Goal: Task Accomplishment & Management: Manage account settings

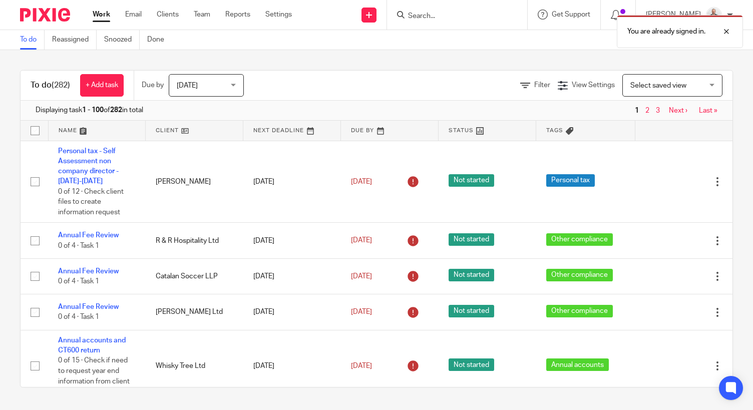
click at [490, 16] on div "You are already signed in." at bounding box center [559, 29] width 366 height 38
click at [457, 14] on div "You are already signed in." at bounding box center [559, 29] width 366 height 38
click at [727, 28] on div at bounding box center [718, 32] width 27 height 12
click at [474, 9] on form at bounding box center [460, 15] width 107 height 13
click at [464, 16] on input "Search" at bounding box center [452, 16] width 90 height 9
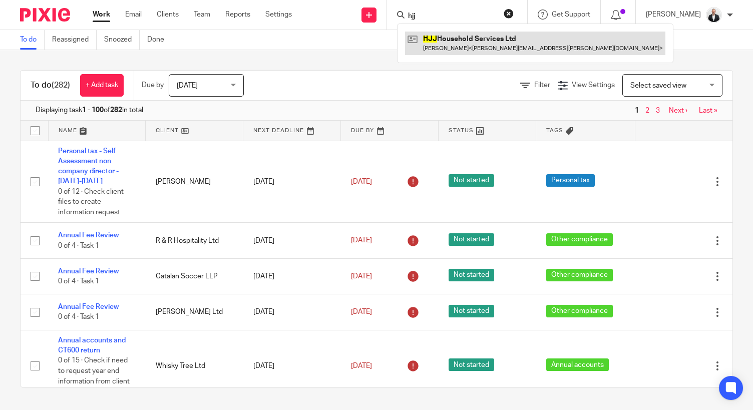
type input "hjj"
click at [463, 47] on link at bounding box center [535, 43] width 260 height 23
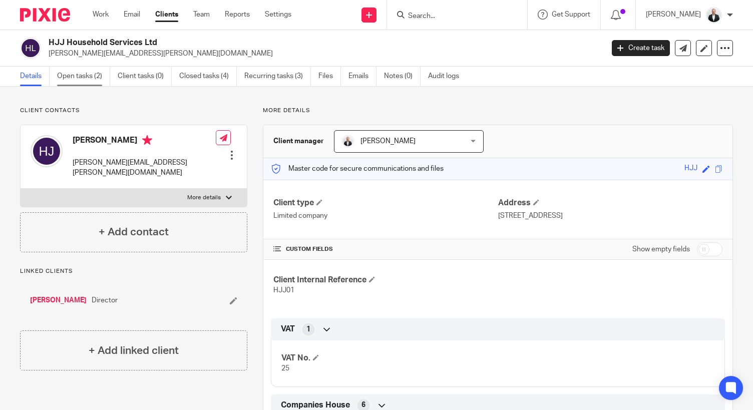
click at [104, 80] on link "Open tasks (2)" at bounding box center [83, 77] width 53 height 20
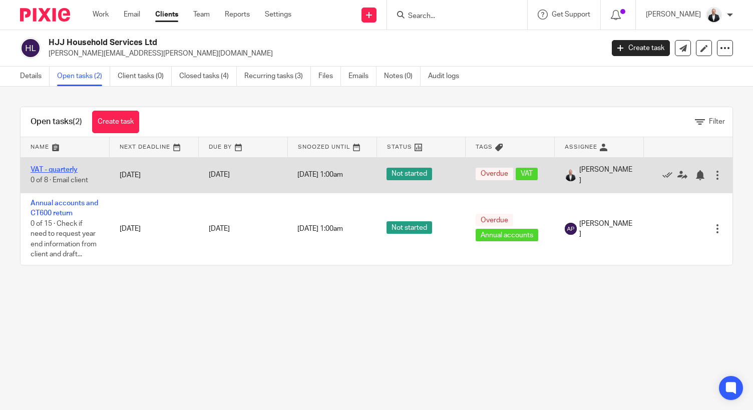
click at [69, 168] on link "VAT - quarterly" at bounding box center [54, 169] width 47 height 7
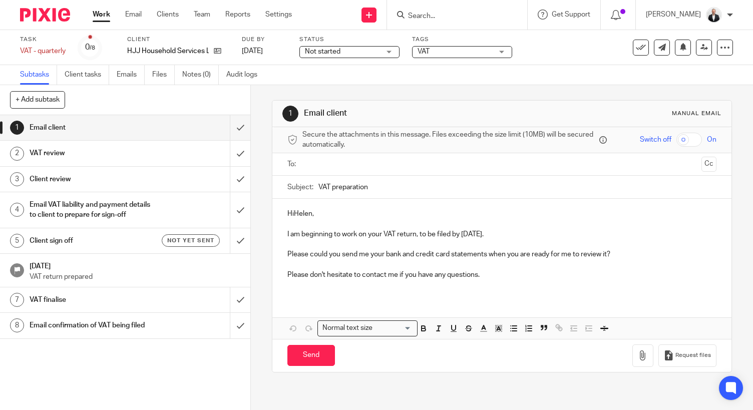
click at [96, 248] on h1 "Client sign off" at bounding box center [93, 240] width 127 height 15
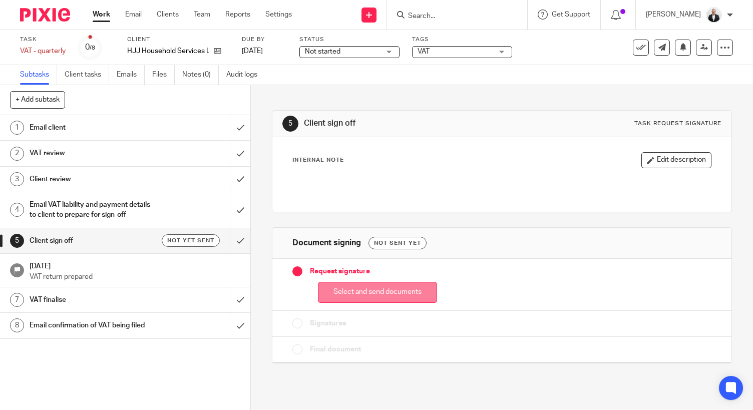
click at [362, 285] on button "Select and send documents" at bounding box center [377, 293] width 119 height 22
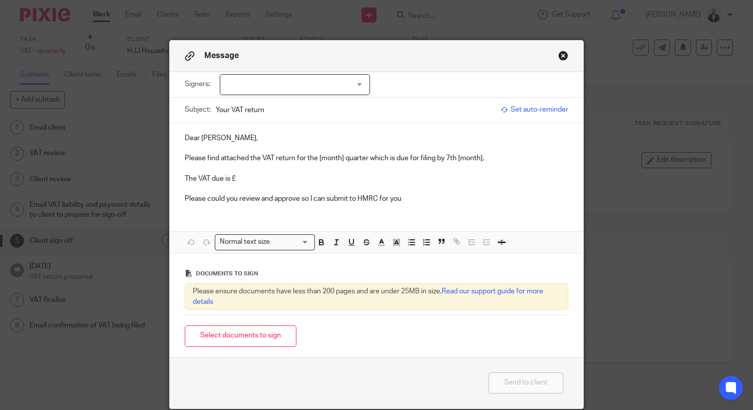
click at [355, 93] on div at bounding box center [295, 84] width 150 height 21
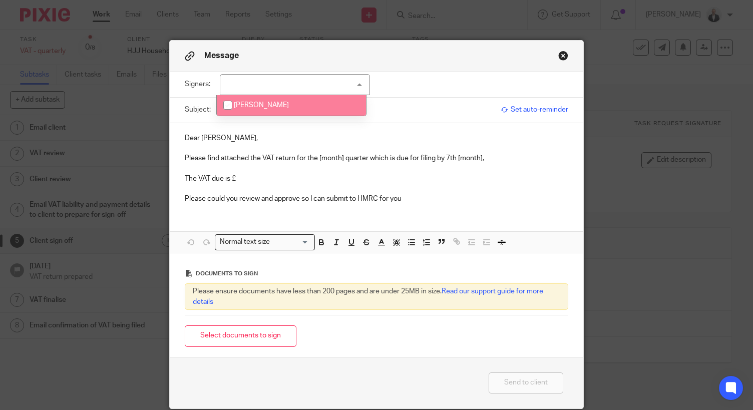
click at [320, 105] on li "Helen Jennings" at bounding box center [291, 105] width 149 height 21
checkbox input "true"
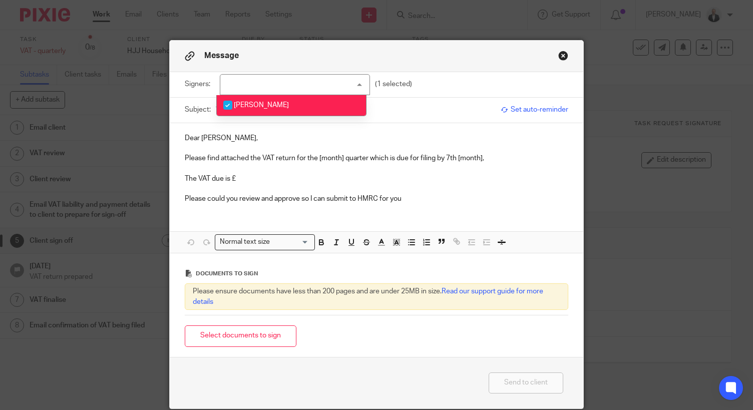
click at [195, 140] on p "Dear Helen," at bounding box center [376, 138] width 383 height 10
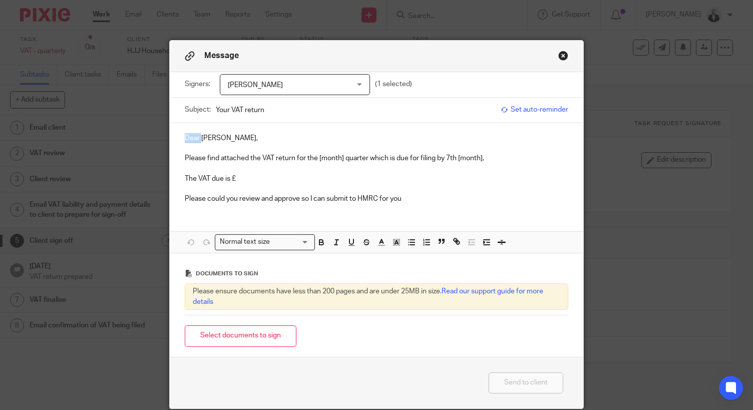
click at [195, 140] on p "Dear Helen," at bounding box center [376, 138] width 383 height 10
click at [323, 159] on p "Please find attached the VAT return for the [month] quarter which is due for fi…" at bounding box center [376, 158] width 383 height 10
click at [381, 159] on p "Please find attached the VAT return for the July quarter which is due for filin…" at bounding box center [376, 158] width 383 height 10
click at [394, 159] on p "Please find attached the VAT return for the July quarter which is due for filin…" at bounding box center [376, 158] width 383 height 10
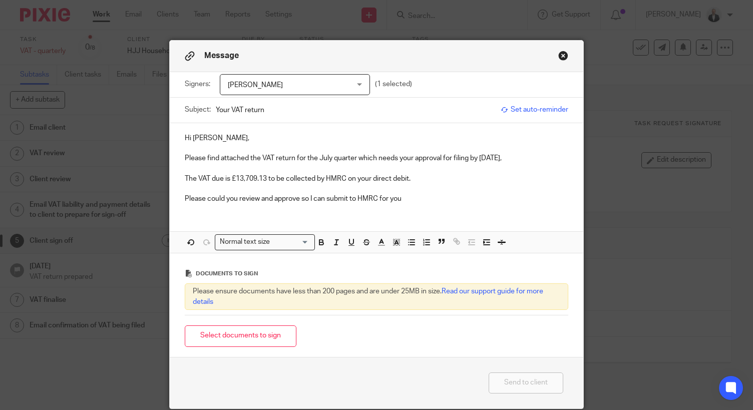
click at [433, 202] on p "Please could you review and approve so I can submit to HMRC for you" at bounding box center [376, 199] width 383 height 10
click at [543, 111] on span "Set auto-reminder" at bounding box center [535, 110] width 68 height 10
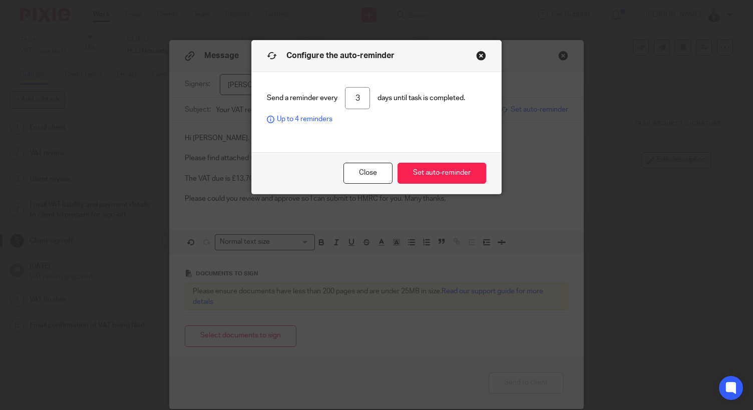
click at [362, 99] on input "3" at bounding box center [357, 98] width 25 height 23
type input "4"
click at [438, 181] on button "Set auto-reminder" at bounding box center [441, 174] width 89 height 22
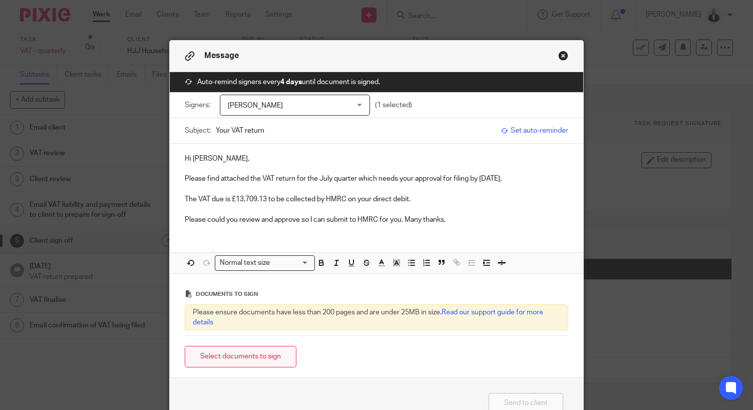
click at [255, 363] on button "Select documents to sign" at bounding box center [241, 357] width 112 height 22
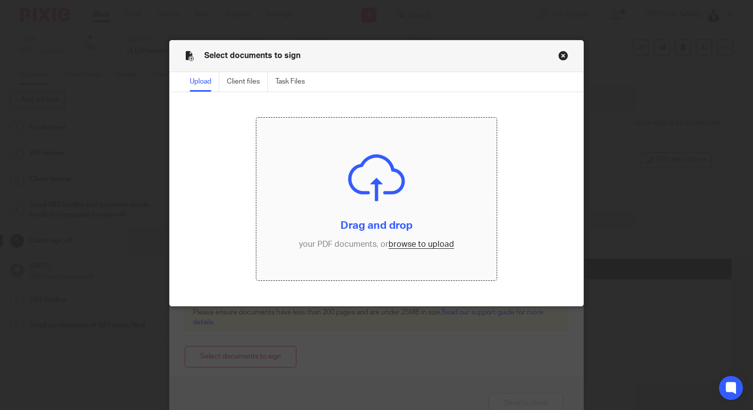
click at [409, 246] on input "file" at bounding box center [376, 199] width 240 height 162
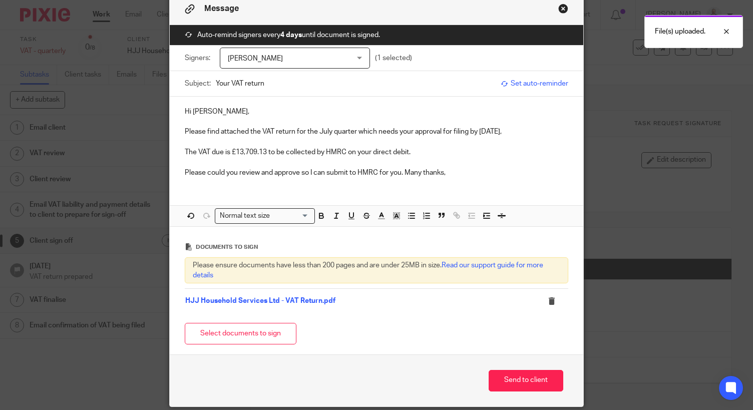
scroll to position [68, 0]
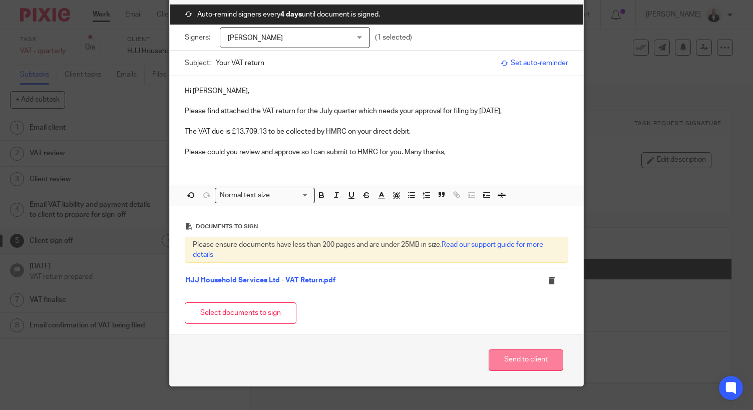
click at [516, 358] on button "Send to client" at bounding box center [526, 360] width 75 height 22
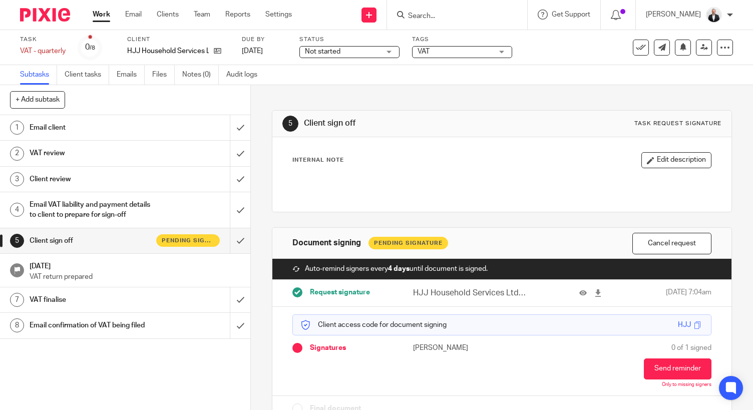
click at [481, 16] on input "Search" at bounding box center [452, 16] width 90 height 9
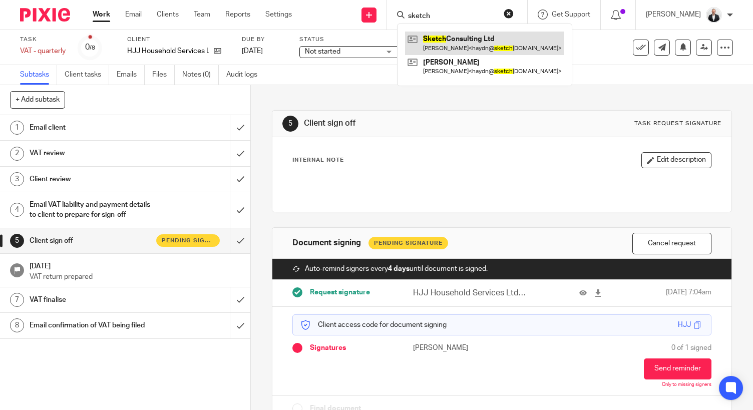
type input "sketch"
click at [454, 42] on link at bounding box center [484, 43] width 159 height 23
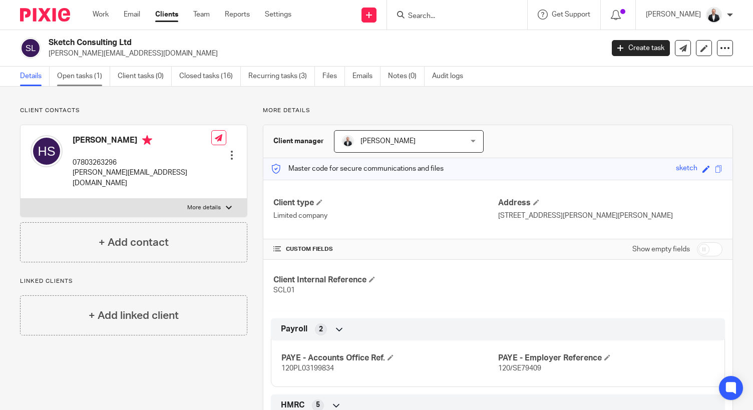
click at [86, 69] on link "Open tasks (1)" at bounding box center [83, 77] width 53 height 20
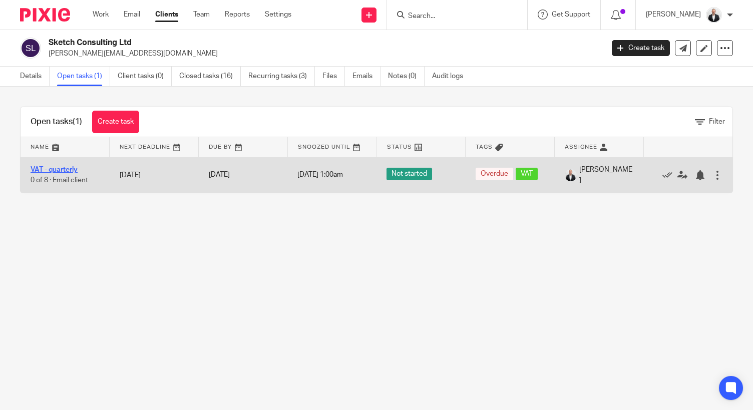
click at [71, 167] on link "VAT - quarterly" at bounding box center [54, 169] width 47 height 7
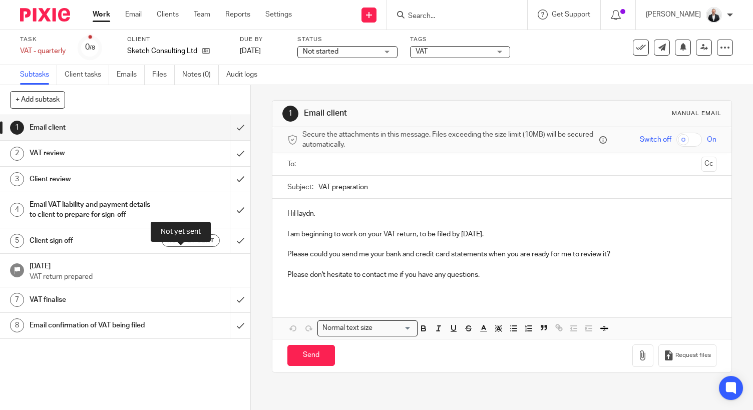
click at [185, 245] on span "Not yet sent" at bounding box center [190, 240] width 47 height 9
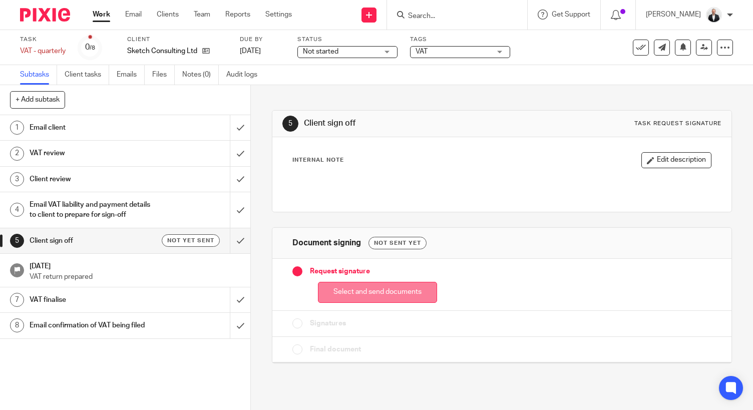
click at [366, 290] on button "Select and send documents" at bounding box center [377, 293] width 119 height 22
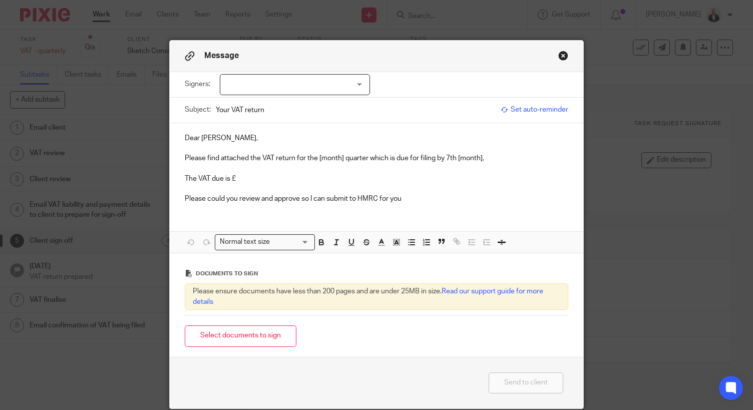
click at [310, 89] on div at bounding box center [295, 84] width 150 height 21
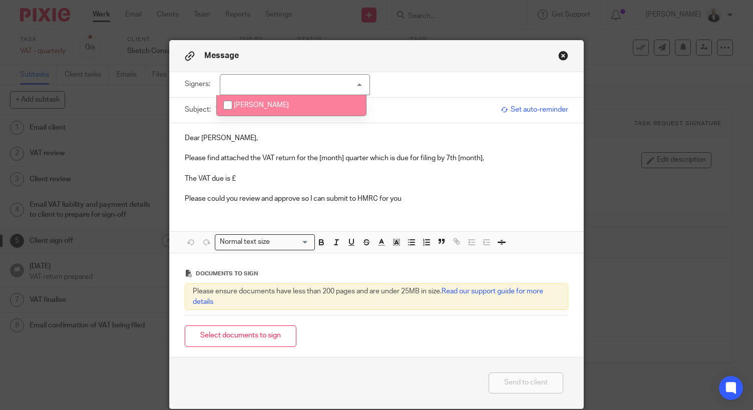
click at [295, 110] on li "[PERSON_NAME]" at bounding box center [291, 105] width 149 height 21
checkbox input "true"
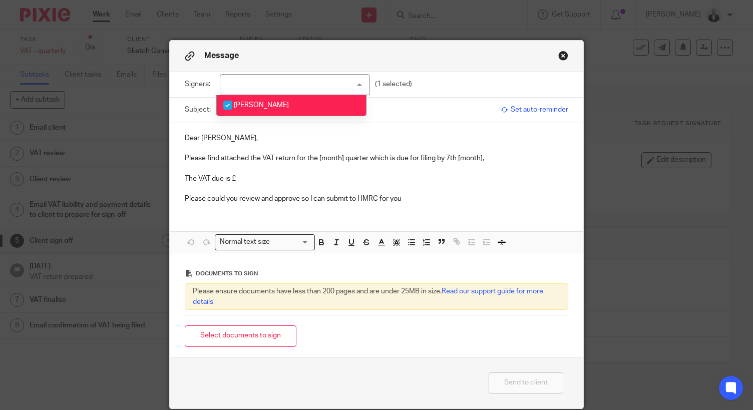
click at [190, 140] on p "Dear Haydn," at bounding box center [376, 138] width 383 height 10
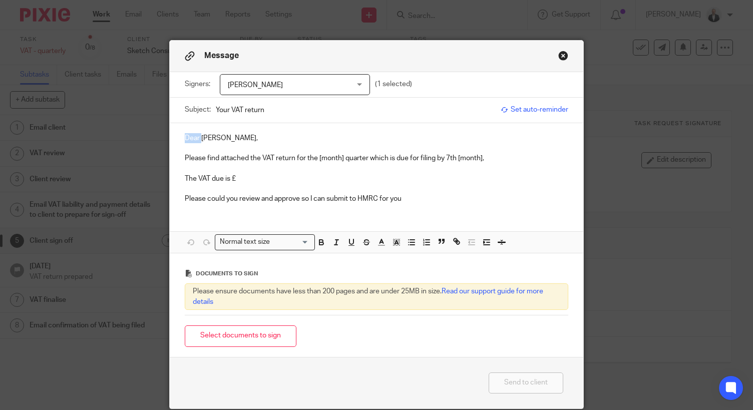
click at [190, 140] on p "Dear Haydn," at bounding box center [376, 138] width 383 height 10
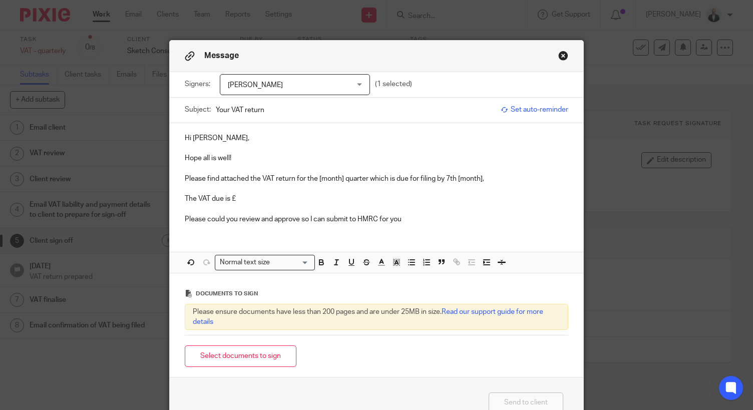
click at [326, 178] on p "Please find attached the VAT return for the [month] quarter which is due for fi…" at bounding box center [376, 179] width 383 height 10
click at [414, 222] on p "Please could you review and approve so I can submit to HMRC for you" at bounding box center [376, 219] width 383 height 10
click at [258, 364] on button "Select documents to sign" at bounding box center [241, 356] width 112 height 22
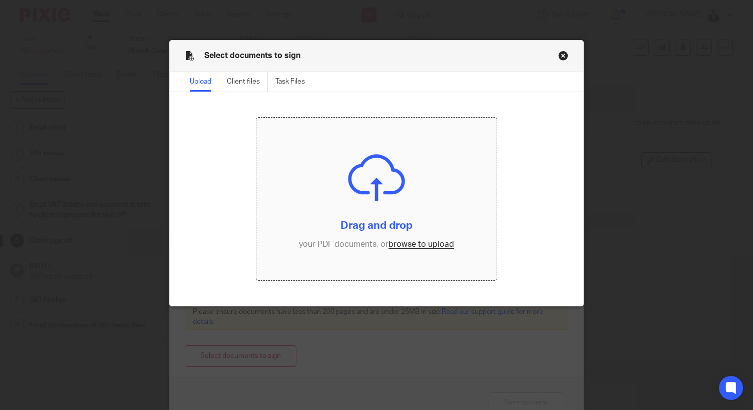
click at [430, 243] on input "file" at bounding box center [376, 199] width 240 height 162
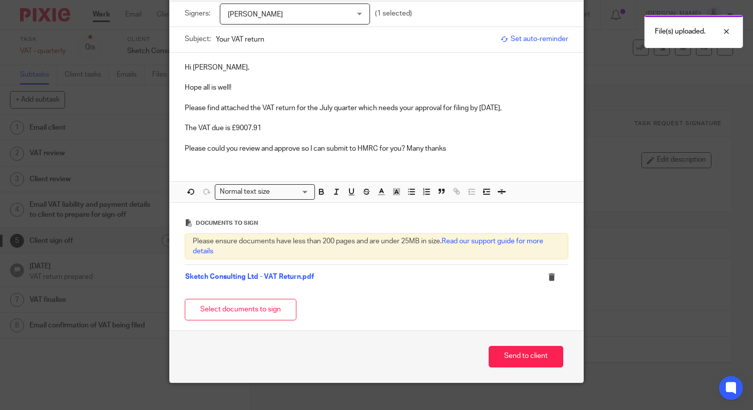
scroll to position [84, 0]
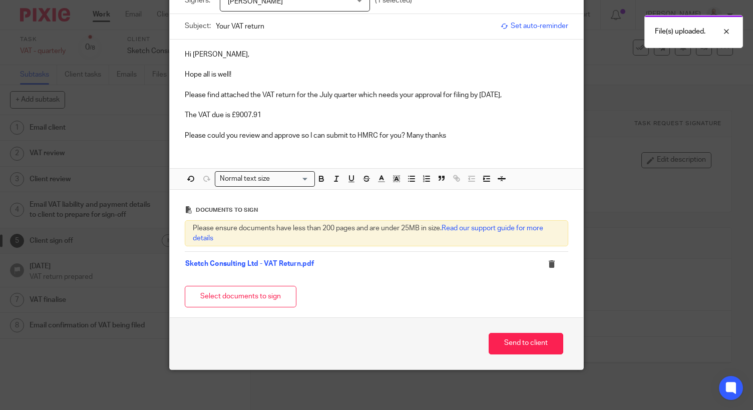
click at [319, 115] on p "The VAT due is £9007.91" at bounding box center [376, 115] width 383 height 10
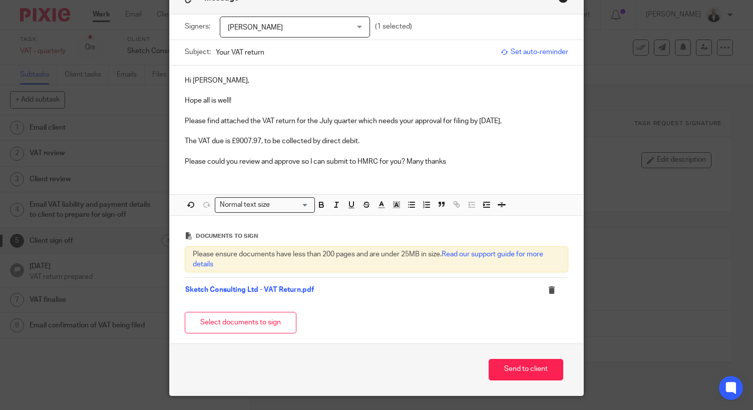
scroll to position [0, 0]
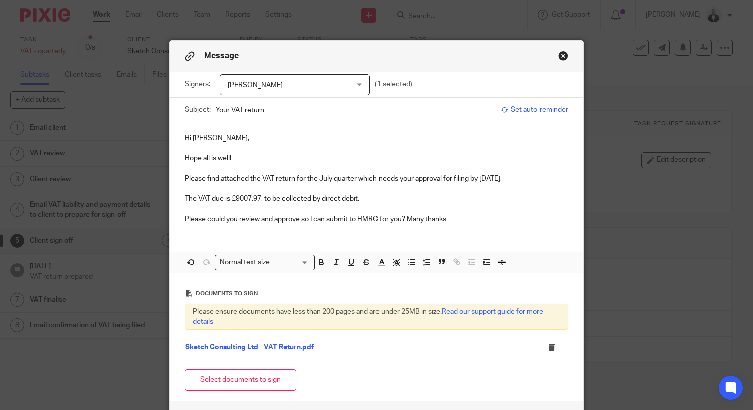
click at [260, 196] on p "The VAT due is £9007.97, to be collected by direct debit." at bounding box center [376, 199] width 383 height 10
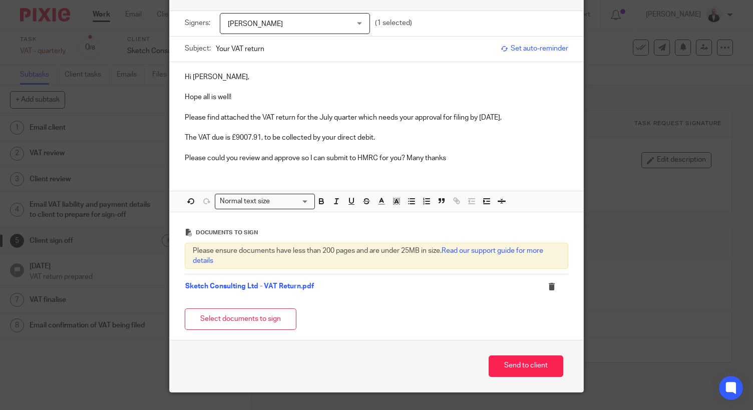
scroll to position [54, 0]
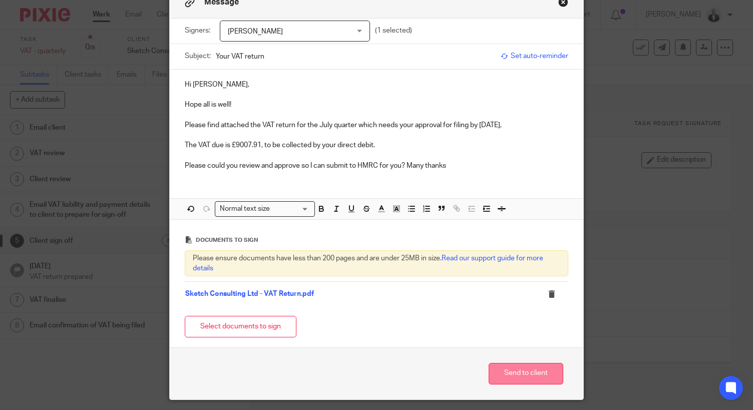
click at [507, 372] on button "Send to client" at bounding box center [526, 374] width 75 height 22
